Goal: Task Accomplishment & Management: Use online tool/utility

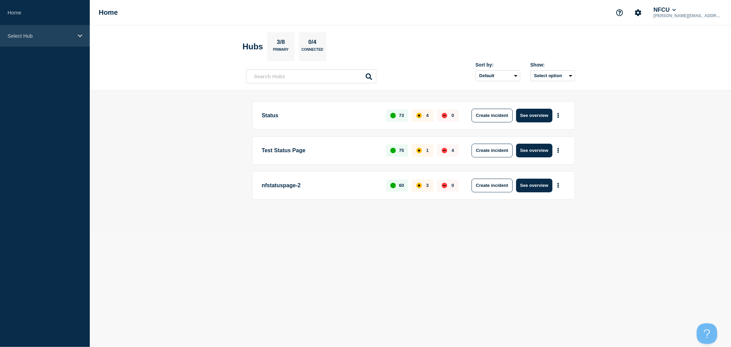
click at [43, 46] on div "Select Hub" at bounding box center [45, 35] width 90 height 21
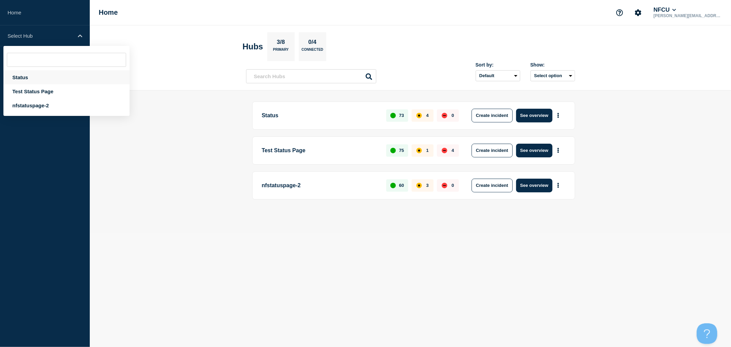
click at [43, 74] on div "Status" at bounding box center [66, 77] width 126 height 14
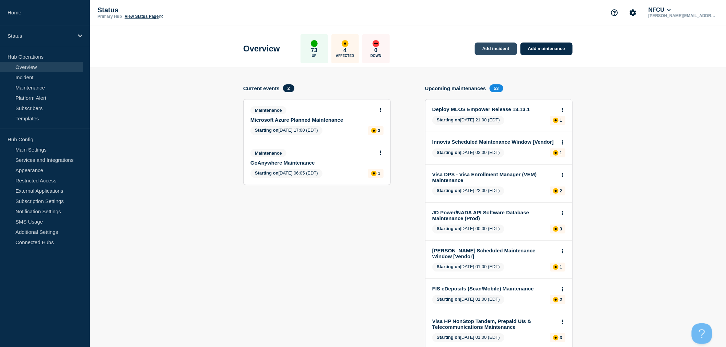
click at [501, 53] on link "Add incident" at bounding box center [496, 49] width 42 height 13
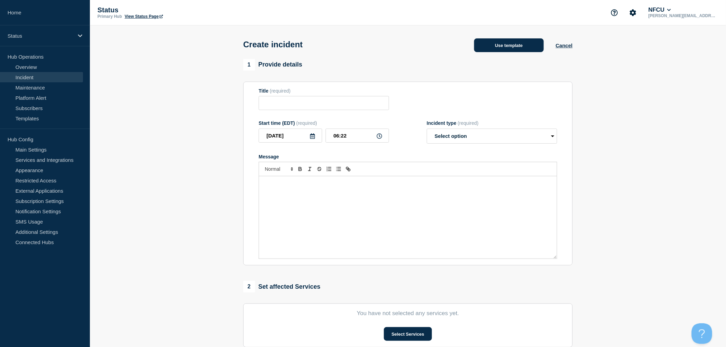
click at [510, 48] on button "Use template" at bounding box center [509, 45] width 70 height 14
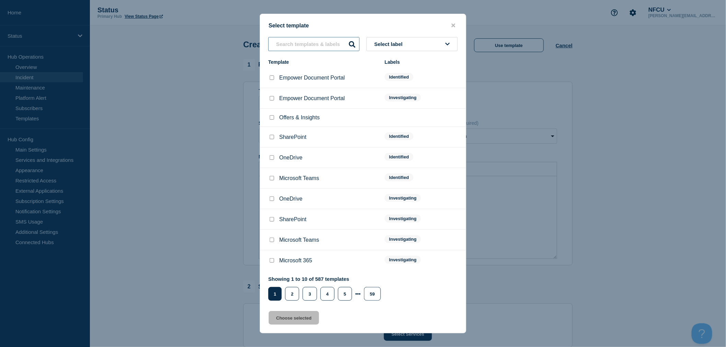
click at [318, 50] on input "text" at bounding box center [313, 44] width 91 height 14
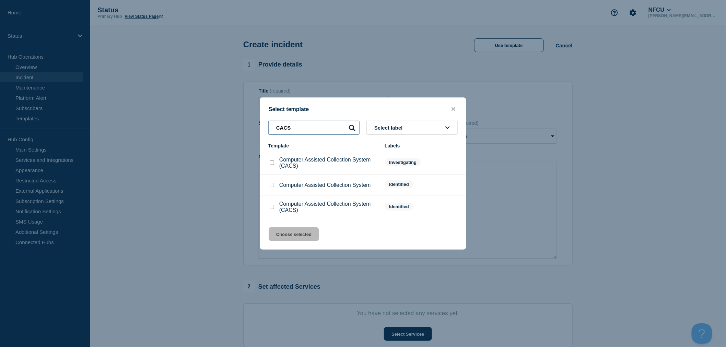
type input "CACS"
click at [272, 165] on input "Computer Assisted Collection System (CACS) checkbox" at bounding box center [272, 162] width 4 height 4
checkbox input "true"
click at [303, 235] on button "Choose selected" at bounding box center [294, 234] width 50 height 14
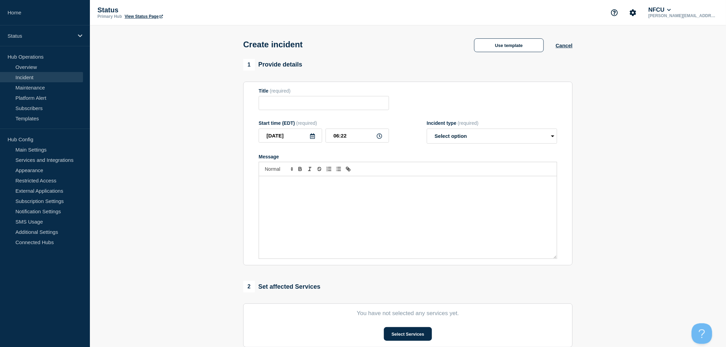
type input "Computer Assisted Collection System (CACS)"
select select "investigating"
radio input "false"
radio input "true"
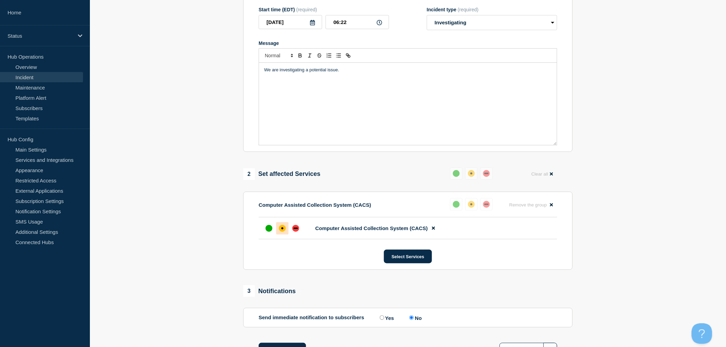
scroll to position [170, 0]
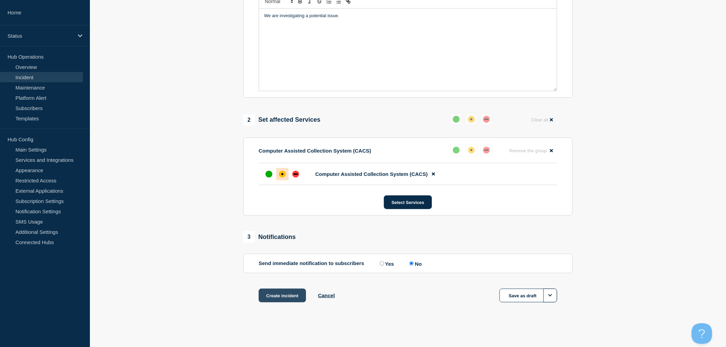
click at [283, 296] on button "Create incident" at bounding box center [282, 296] width 47 height 14
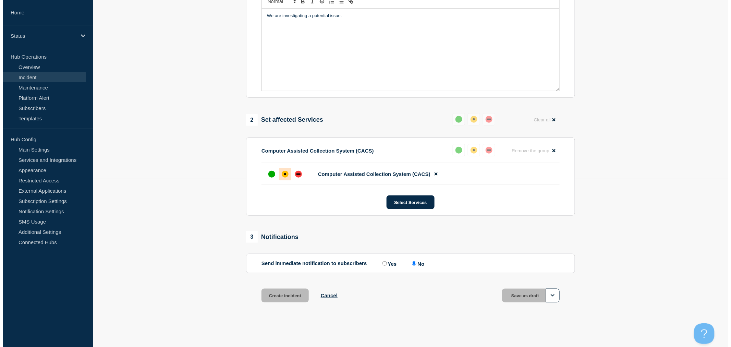
scroll to position [0, 0]
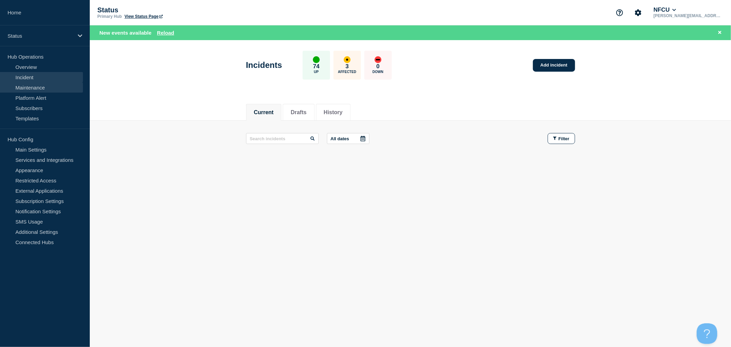
click at [28, 92] on link "Maintenance" at bounding box center [41, 87] width 83 height 10
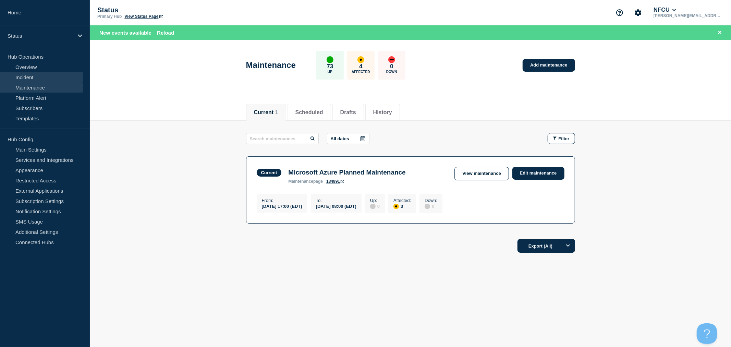
click at [38, 76] on link "Incident" at bounding box center [41, 77] width 83 height 10
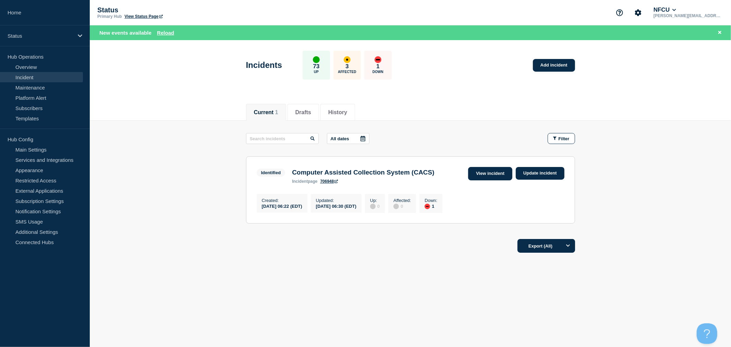
click at [486, 170] on link "View incident" at bounding box center [490, 173] width 44 height 13
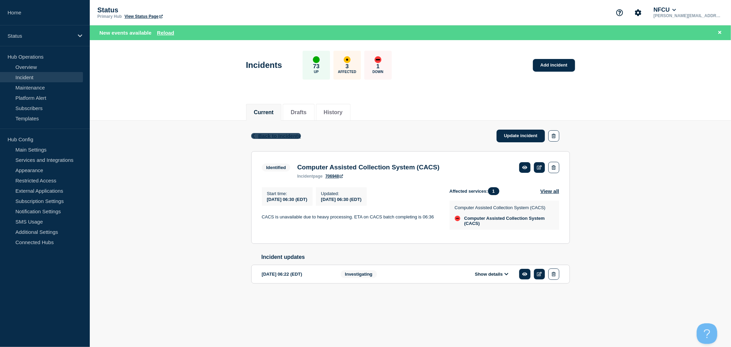
click at [259, 134] on span "Back to Incidents" at bounding box center [280, 136] width 43 height 6
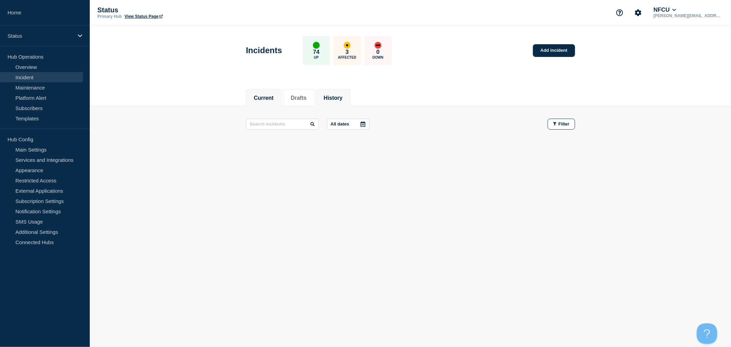
click at [344, 103] on li "History" at bounding box center [333, 98] width 35 height 17
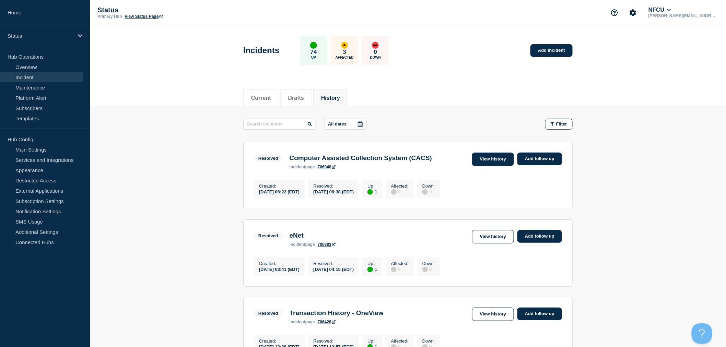
click at [501, 156] on link "View history" at bounding box center [493, 159] width 42 height 13
